Goal: Task Accomplishment & Management: Manage account settings

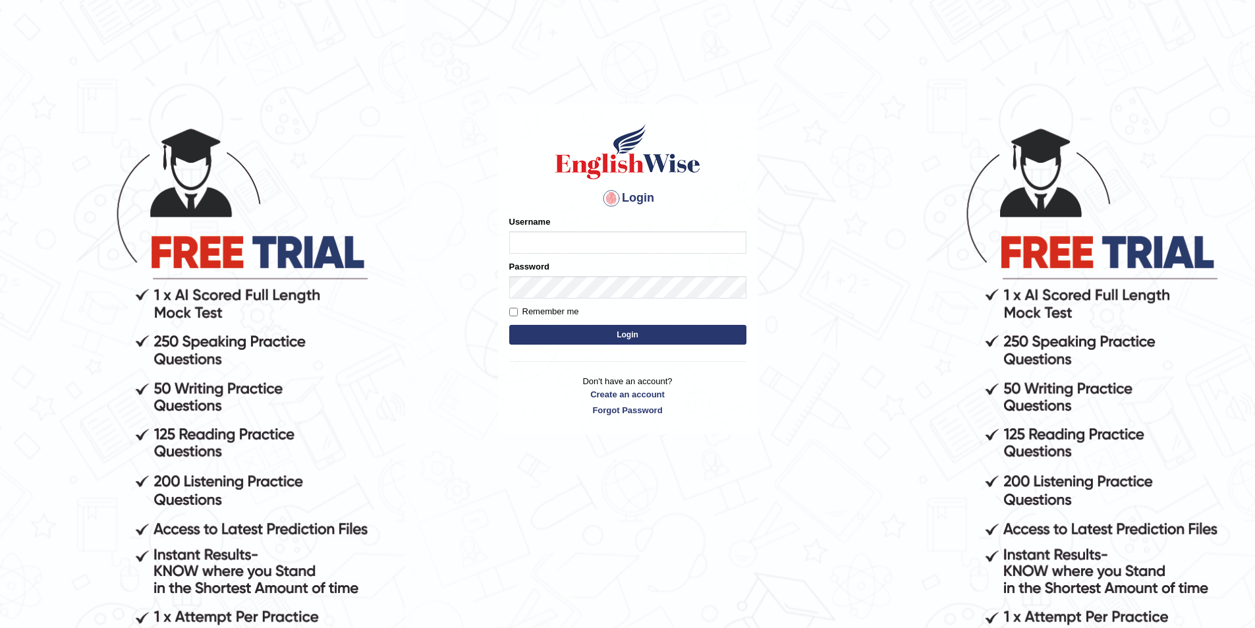
type input "sudhesh2025"
click at [618, 331] on button "Login" at bounding box center [627, 335] width 237 height 20
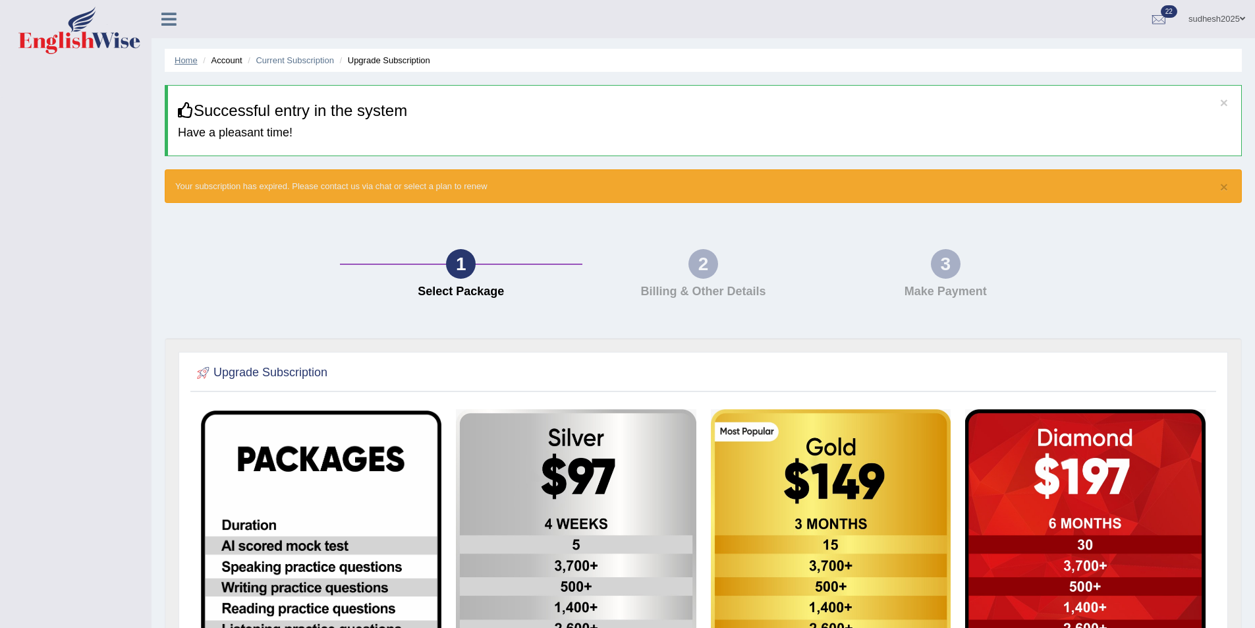
click at [183, 57] on link "Home" at bounding box center [186, 60] width 23 height 10
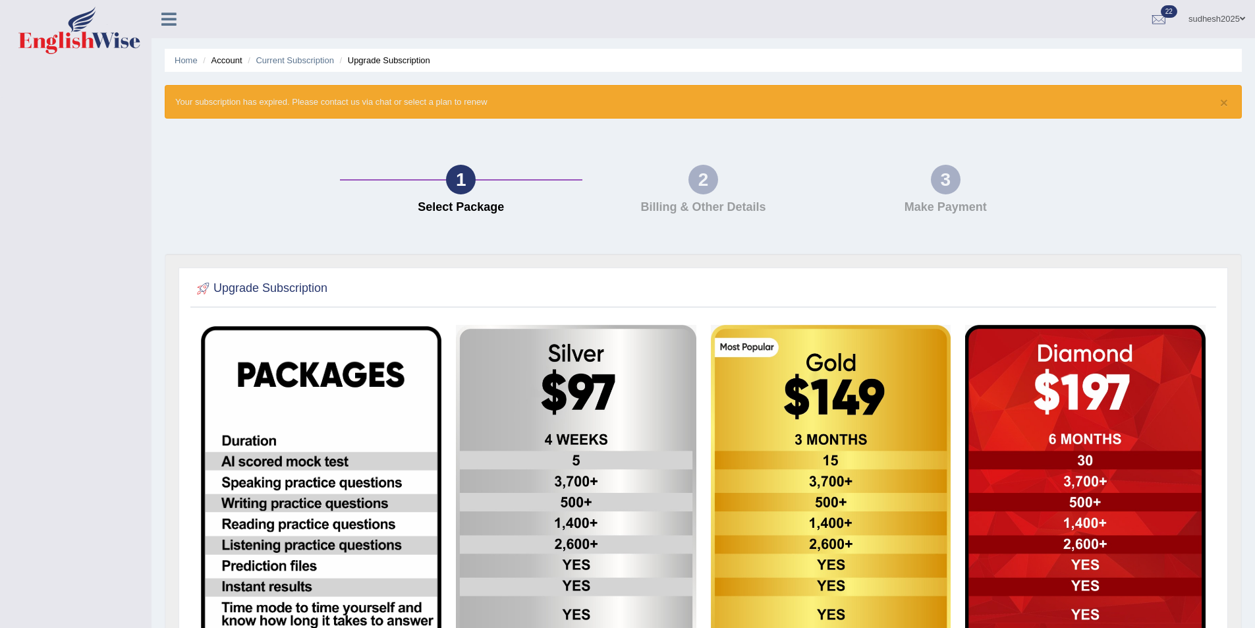
click at [166, 20] on icon at bounding box center [168, 19] width 15 height 17
